Goal: Task Accomplishment & Management: Complete application form

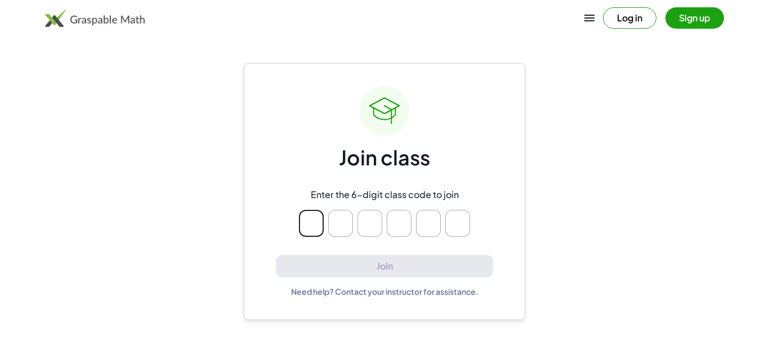
type input "*"
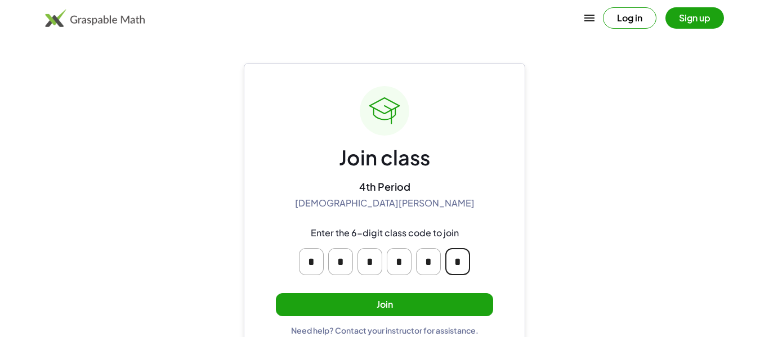
scroll to position [21, 0]
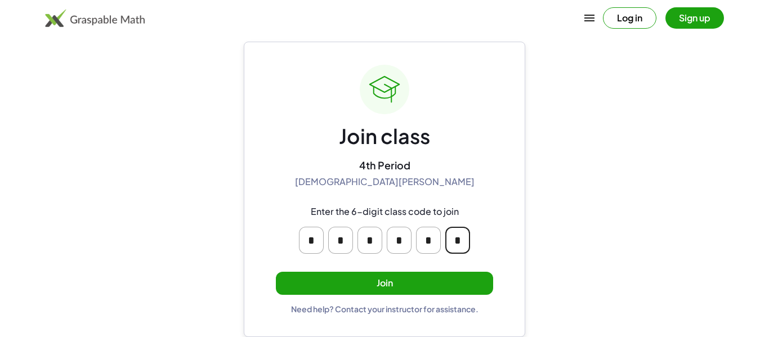
type input "*"
click at [457, 291] on button "Join" at bounding box center [384, 283] width 217 height 23
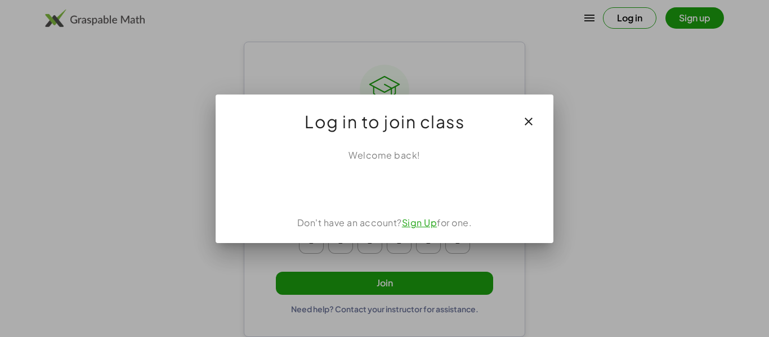
scroll to position [0, 0]
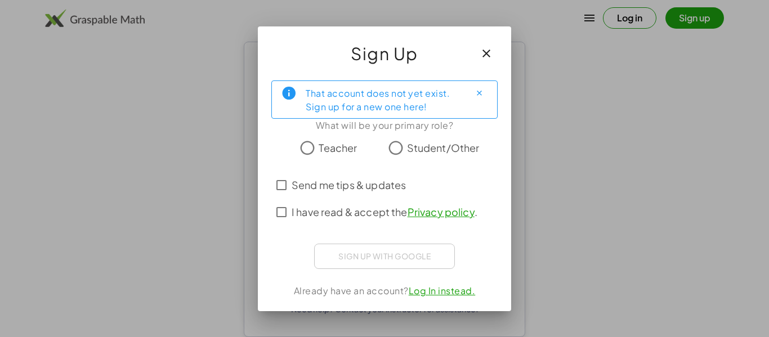
click at [452, 146] on span "Student/Other" at bounding box center [443, 147] width 73 height 15
click at [374, 192] on span "Send me tips & updates" at bounding box center [348, 184] width 114 height 15
click at [330, 205] on span "I have read & accept the Privacy policy ." at bounding box center [384, 211] width 186 height 15
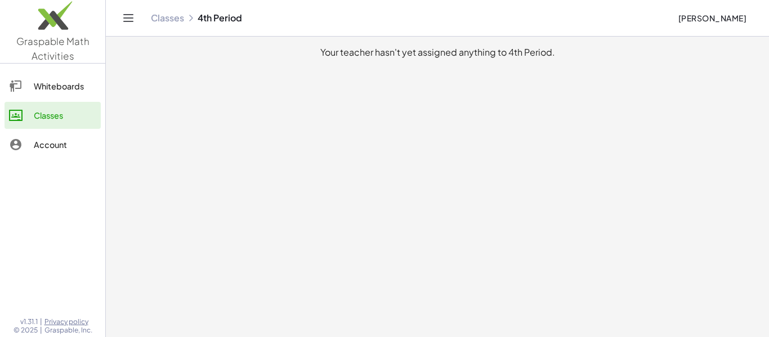
click at [45, 95] on link "Whiteboards" at bounding box center [53, 86] width 96 height 27
